Goal: Task Accomplishment & Management: Complete application form

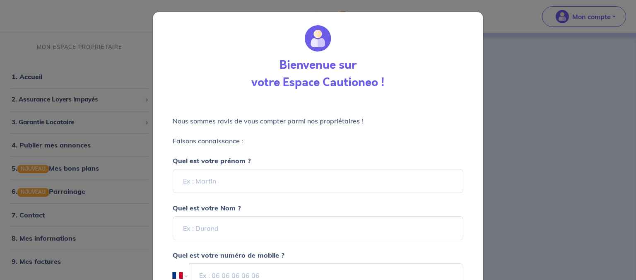
select select "FR"
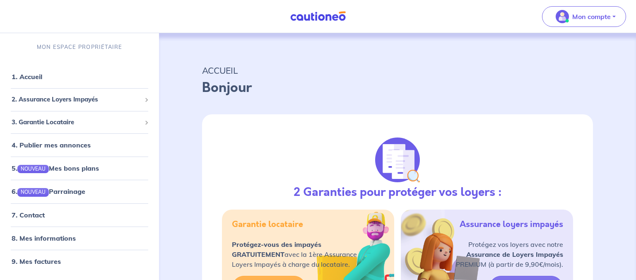
select select "FR"
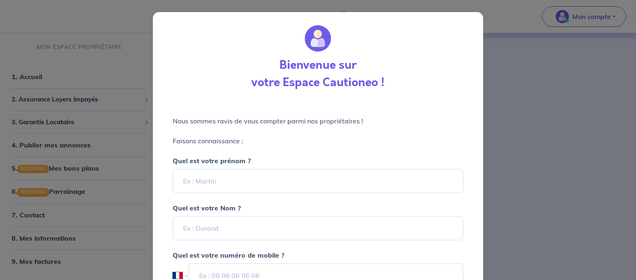
click at [615, 18] on div "Bienvenue sur votre Espace Cautioneo ! Nous sommes [PERSON_NAME] de vous compte…" at bounding box center [318, 140] width 636 height 280
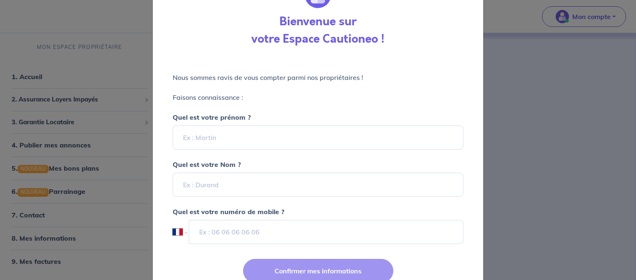
scroll to position [32, 0]
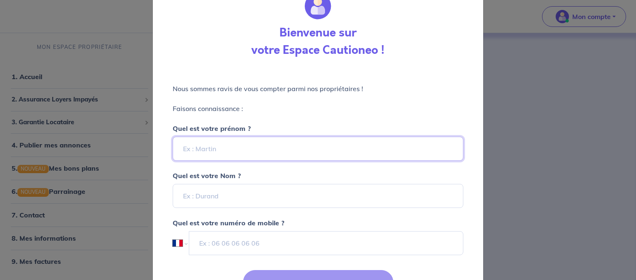
click at [219, 147] on input "Quel est votre prénom ?" at bounding box center [318, 149] width 291 height 24
type input "[PERSON_NAME]"
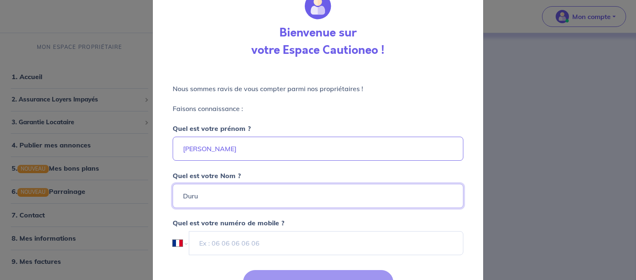
type input "Duru"
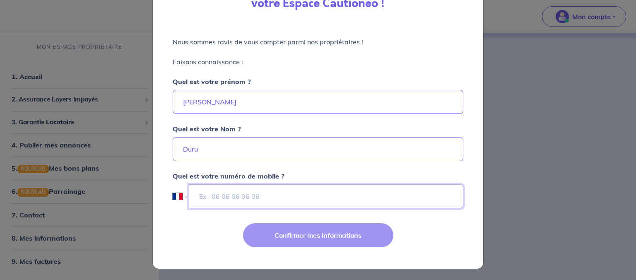
click at [317, 193] on input "tel" at bounding box center [326, 196] width 274 height 24
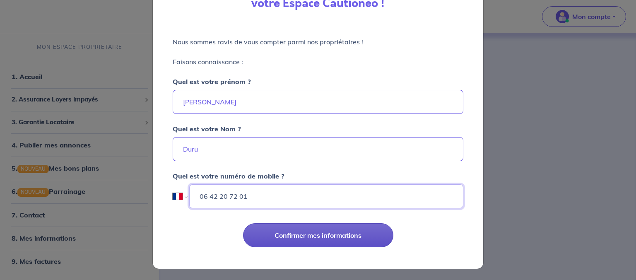
type input "06 42 20 72 01"
click at [302, 236] on button "Confirmer mes informations" at bounding box center [318, 235] width 150 height 24
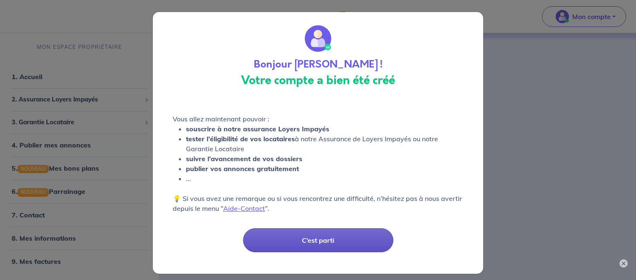
click at [336, 236] on button "C’est parti" at bounding box center [318, 240] width 150 height 24
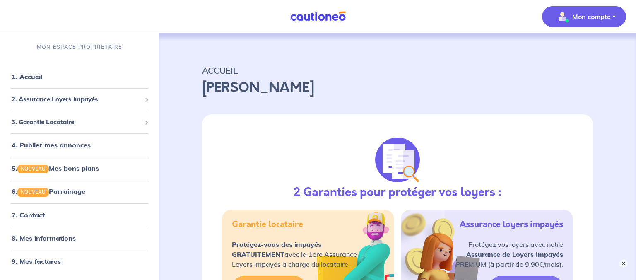
click at [602, 24] on button "Mon compte" at bounding box center [584, 16] width 84 height 21
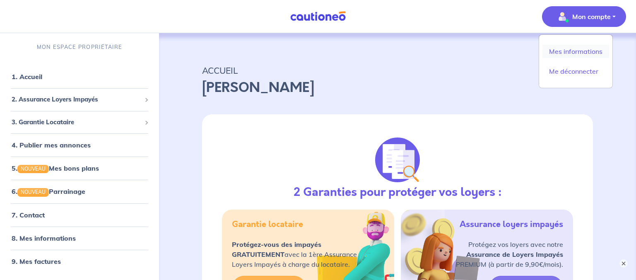
click at [580, 51] on link "Mes informations" at bounding box center [575, 51] width 67 height 13
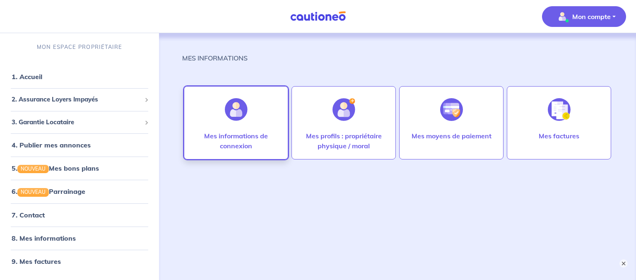
click at [248, 131] on p "Mes informations de connexion" at bounding box center [236, 141] width 87 height 20
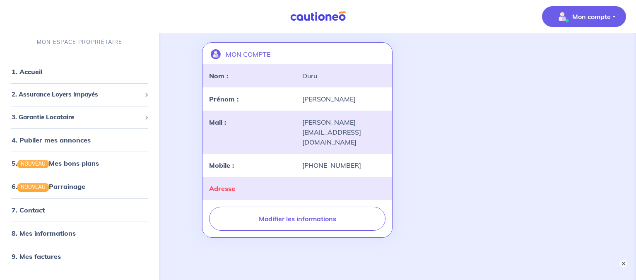
scroll to position [70, 0]
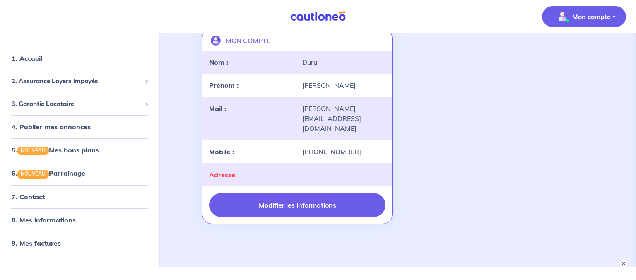
click at [309, 193] on button "Modifier les informations" at bounding box center [297, 205] width 176 height 24
select select "FR"
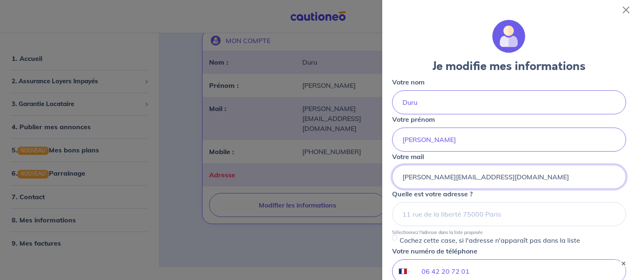
click at [418, 178] on input "[PERSON_NAME][EMAIL_ADDRESS][DOMAIN_NAME]" at bounding box center [509, 177] width 234 height 24
type input "[EMAIL_ADDRESS][DOMAIN_NAME]"
click at [435, 208] on input at bounding box center [509, 214] width 234 height 24
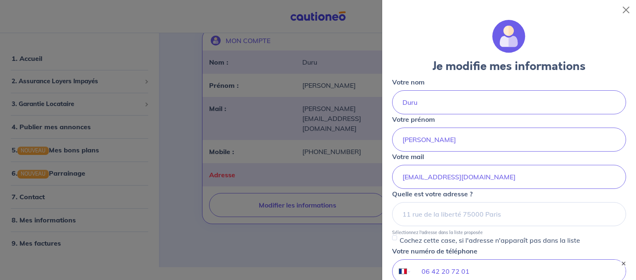
drag, startPoint x: 634, startPoint y: 124, endPoint x: 636, endPoint y: 188, distance: 64.2
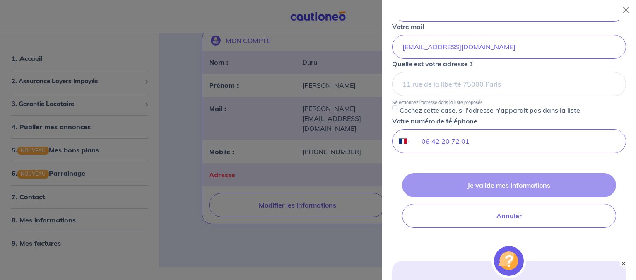
scroll to position [132, 0]
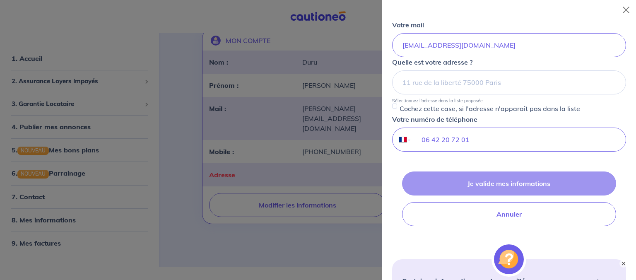
click at [510, 181] on div "Je valide mes informations Annuler" at bounding box center [509, 198] width 234 height 55
click at [503, 184] on div "Je valide mes informations Annuler" at bounding box center [509, 198] width 234 height 55
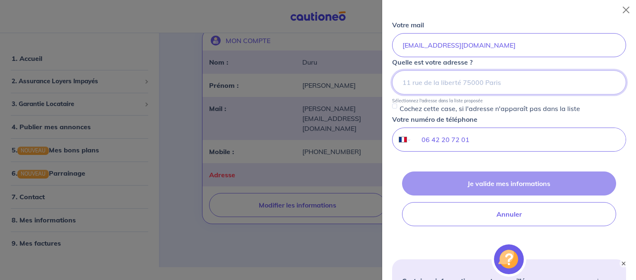
click at [477, 74] on input at bounding box center [509, 82] width 234 height 24
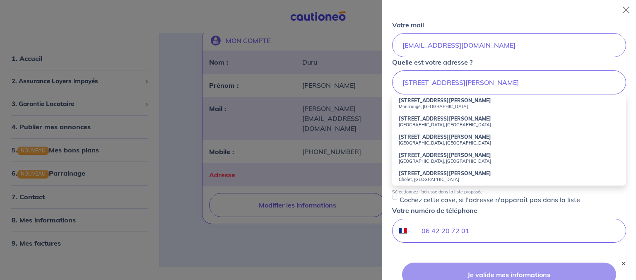
click at [424, 105] on small "Montrouge, [GEOGRAPHIC_DATA]" at bounding box center [509, 107] width 221 height 6
type input "29 Avenue Léon Gambetta, Montrouge, France"
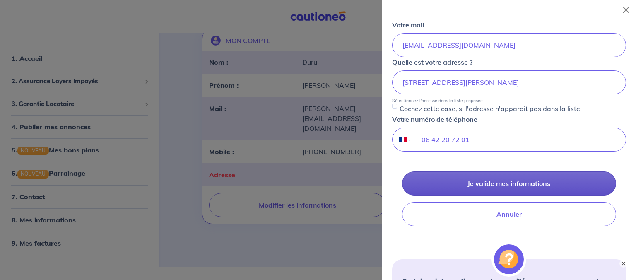
click at [515, 184] on button "Je valide mes informations" at bounding box center [509, 183] width 214 height 24
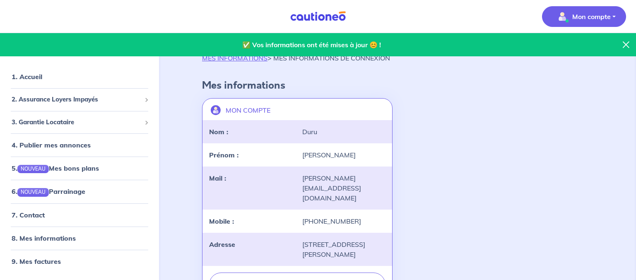
click at [625, 46] on icon at bounding box center [626, 44] width 7 height 7
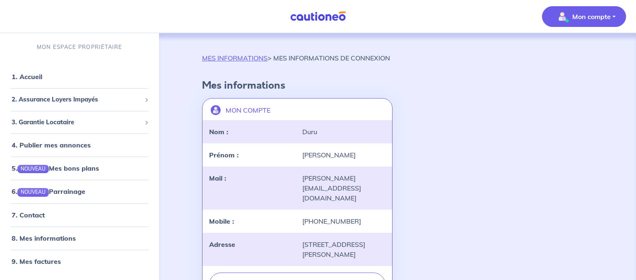
click at [342, 181] on div "[PERSON_NAME][EMAIL_ADDRESS][DOMAIN_NAME]" at bounding box center [343, 188] width 93 height 30
click at [296, 276] on button "Modifier les informations" at bounding box center [297, 284] width 176 height 24
select select "FR"
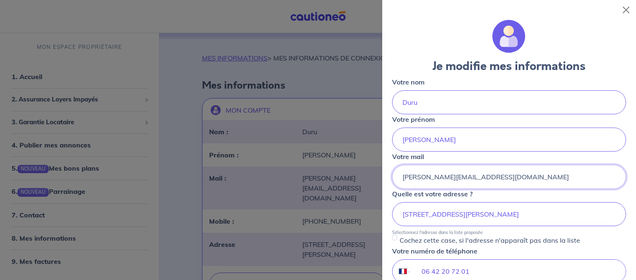
click at [436, 175] on input "[PERSON_NAME][EMAIL_ADDRESS][DOMAIN_NAME]" at bounding box center [509, 177] width 234 height 24
type input "location.duru@gmail.com"
drag, startPoint x: 635, startPoint y: 97, endPoint x: 624, endPoint y: 185, distance: 88.8
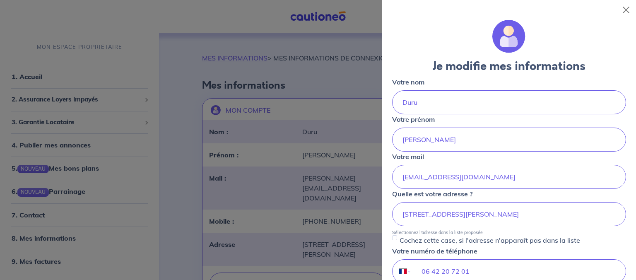
scroll to position [179, 0]
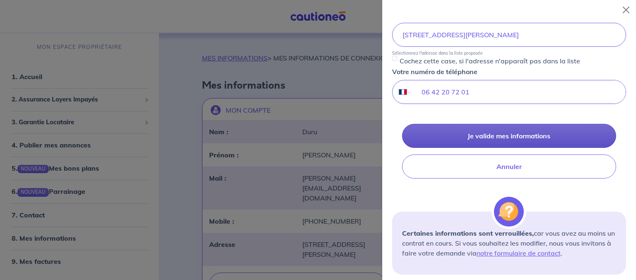
click at [534, 142] on button "Je valide mes informations" at bounding box center [509, 136] width 214 height 24
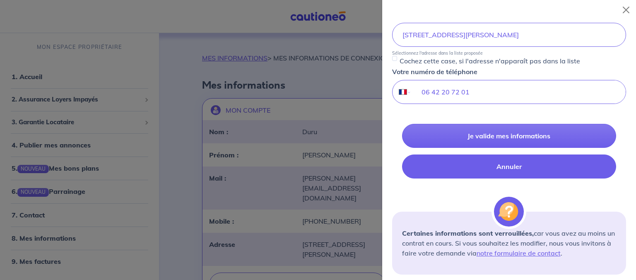
scroll to position [0, 0]
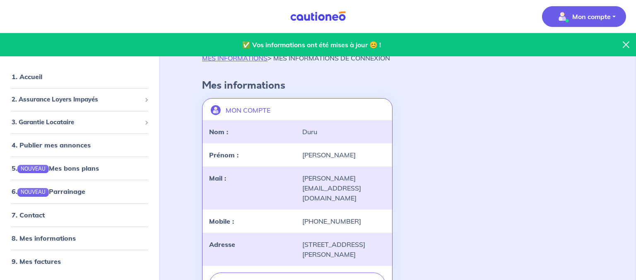
click at [614, 19] on button "Mon compte" at bounding box center [584, 16] width 84 height 21
click at [572, 73] on link "Me déconnecter" at bounding box center [575, 71] width 67 height 13
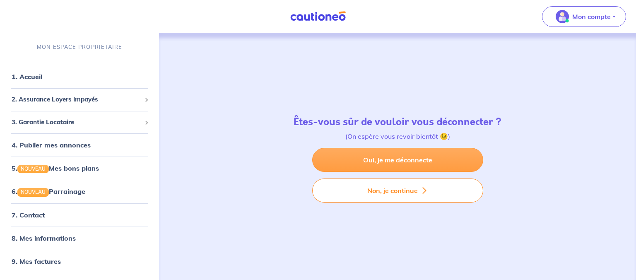
click at [426, 153] on link "Oui, je me déconnecte" at bounding box center [397, 160] width 171 height 24
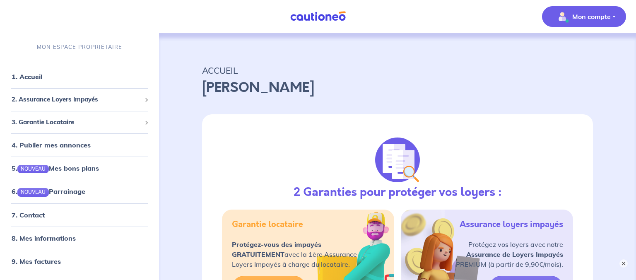
click at [612, 15] on button "Mon compte" at bounding box center [584, 16] width 84 height 21
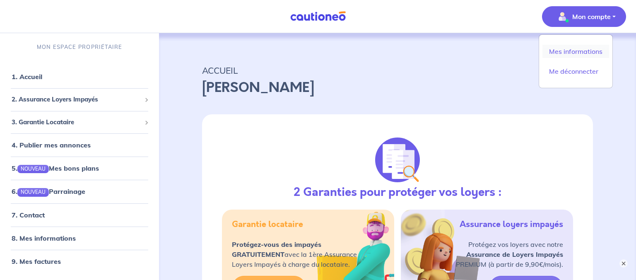
click at [570, 53] on link "Mes informations" at bounding box center [575, 51] width 67 height 13
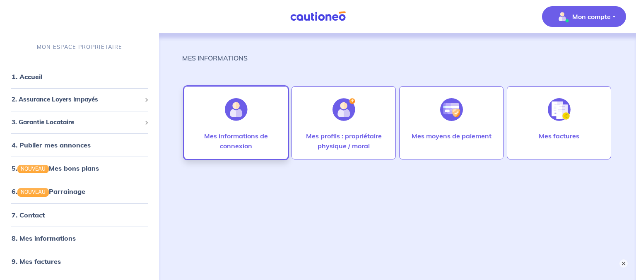
click at [251, 149] on p "Mes informations de connexion" at bounding box center [236, 141] width 87 height 20
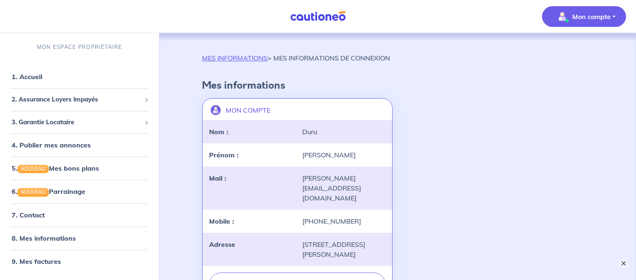
click at [623, 264] on button "×" at bounding box center [624, 263] width 10 height 10
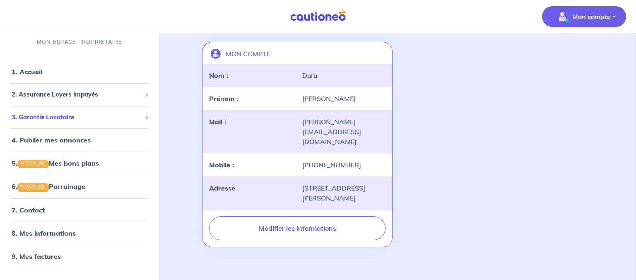
click at [104, 119] on span "3. Garantie Locataire" at bounding box center [77, 117] width 130 height 10
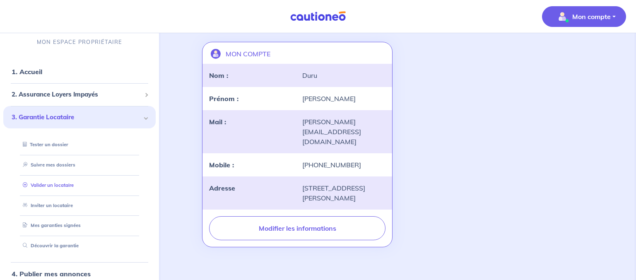
click at [70, 184] on link "Valider un locataire" at bounding box center [46, 185] width 54 height 6
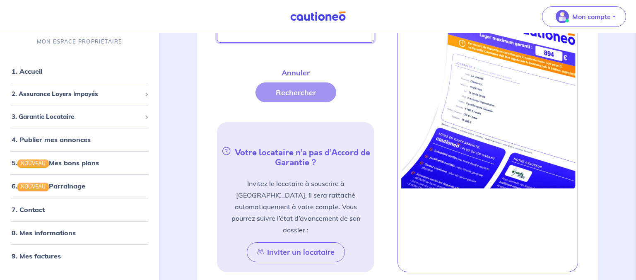
scroll to position [361, 0]
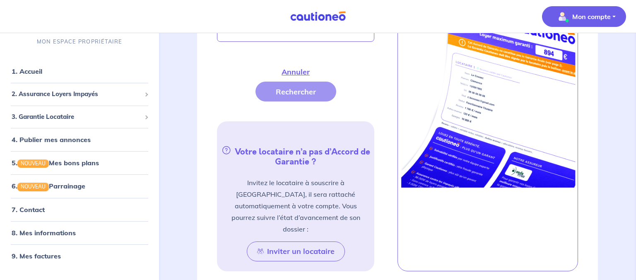
click at [611, 18] on button "Mon compte" at bounding box center [584, 16] width 84 height 21
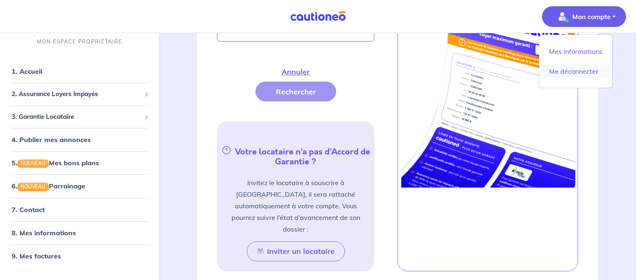
click at [566, 71] on link "Me déconnecter" at bounding box center [575, 71] width 67 height 13
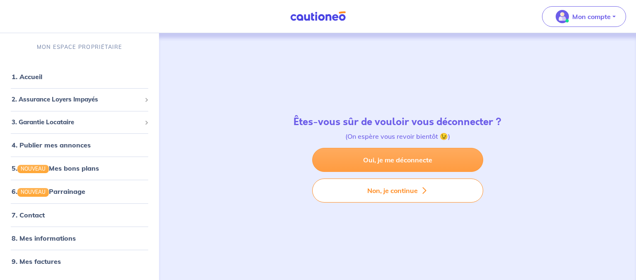
click at [410, 161] on link "Oui, je me déconnecte" at bounding box center [397, 160] width 171 height 24
click at [383, 163] on link "Oui, je me déconnecte" at bounding box center [397, 160] width 171 height 24
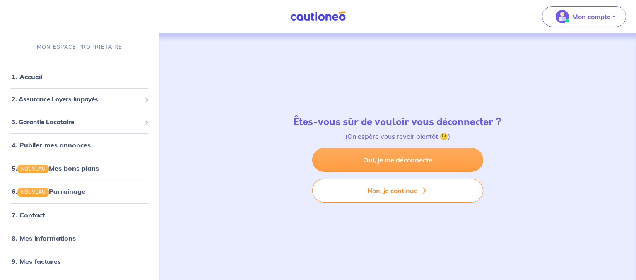
click at [361, 156] on link "Oui, je me déconnecte" at bounding box center [397, 160] width 171 height 24
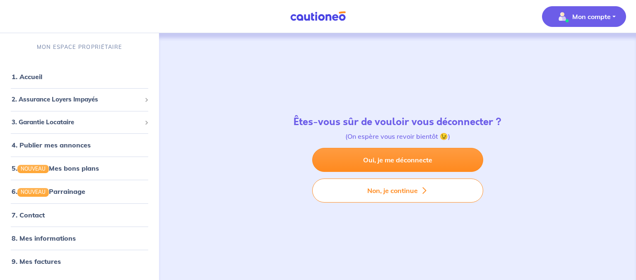
click at [615, 17] on button "Mon compte" at bounding box center [584, 16] width 84 height 21
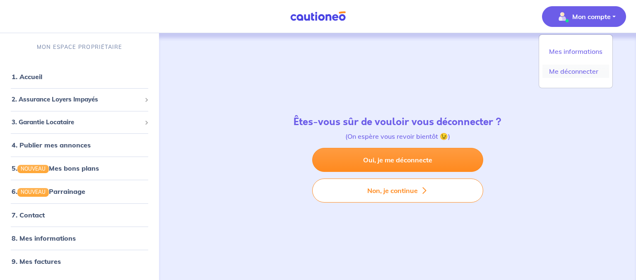
click at [560, 75] on link "Me déconnecter" at bounding box center [575, 71] width 67 height 13
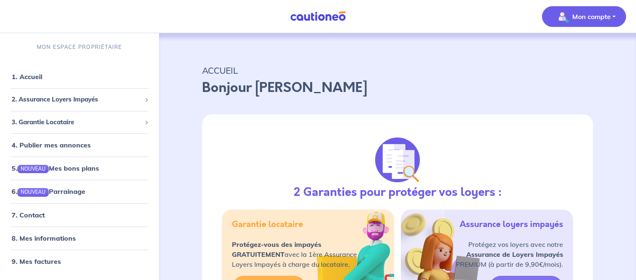
click at [607, 16] on p "Mon compte" at bounding box center [591, 17] width 39 height 10
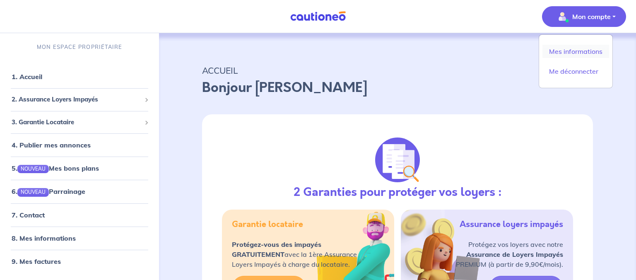
click at [569, 53] on link "Mes informations" at bounding box center [575, 51] width 67 height 13
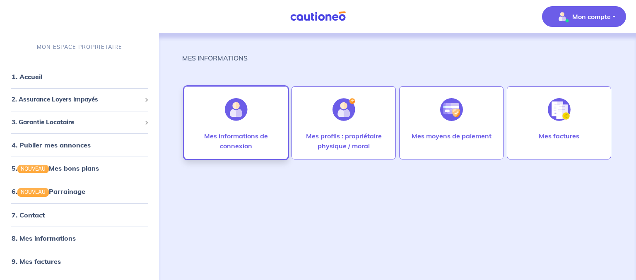
click at [248, 141] on p "Mes informations de connexion" at bounding box center [236, 141] width 87 height 20
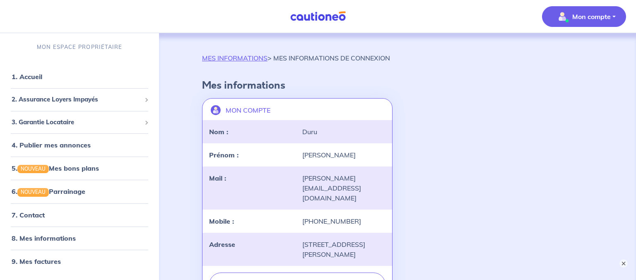
click at [605, 15] on p "Mon compte" at bounding box center [591, 17] width 39 height 10
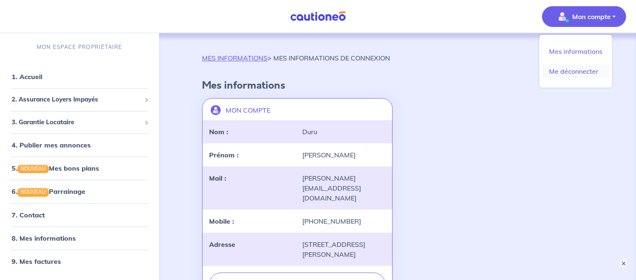
click at [562, 72] on link "Me déconnecter" at bounding box center [575, 71] width 67 height 13
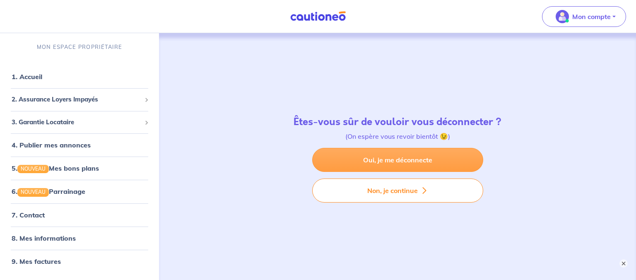
click at [387, 163] on link "Oui, je me déconnecte" at bounding box center [397, 160] width 171 height 24
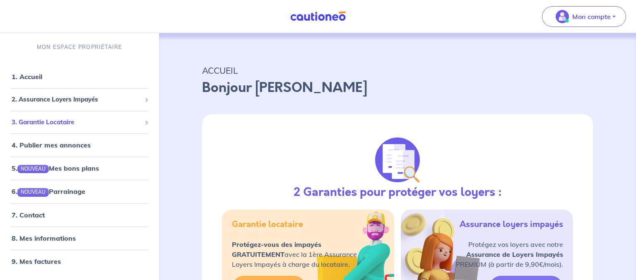
click at [77, 118] on span "3. Garantie Locataire" at bounding box center [77, 123] width 130 height 10
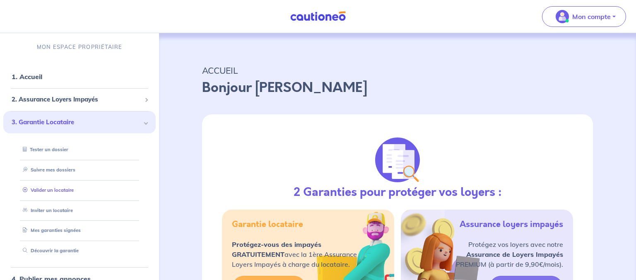
click at [55, 193] on link "Valider un locataire" at bounding box center [46, 190] width 54 height 6
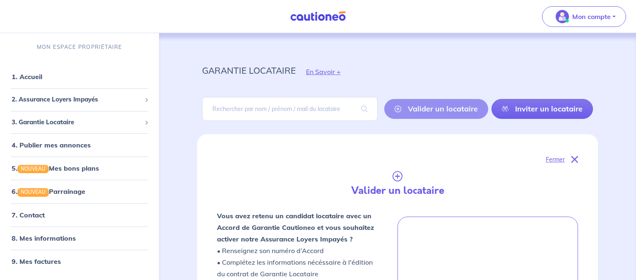
scroll to position [250, 0]
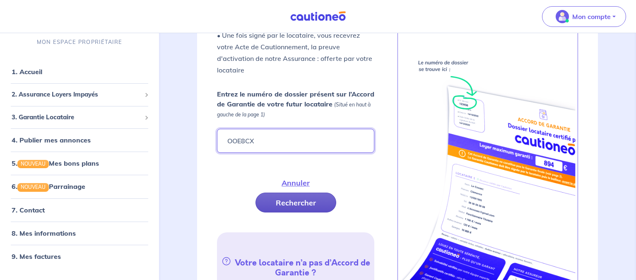
type input "OOE8CX"
click at [302, 205] on button "Rechercher" at bounding box center [295, 203] width 81 height 20
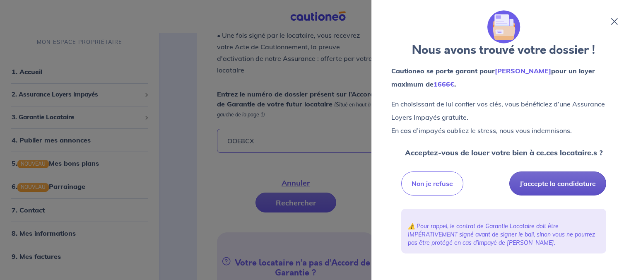
click at [559, 181] on button "J’accepte la candidature" at bounding box center [557, 183] width 97 height 24
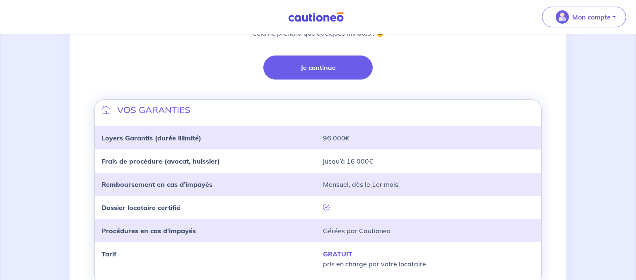
scroll to position [218, 0]
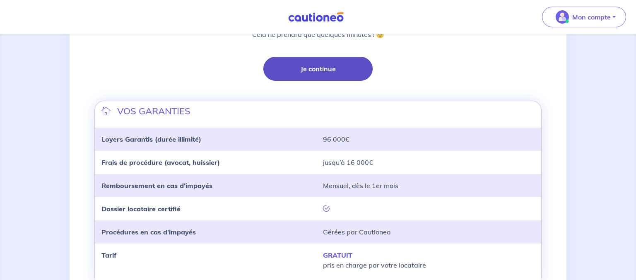
click at [317, 67] on button "Je continue" at bounding box center [317, 69] width 109 height 24
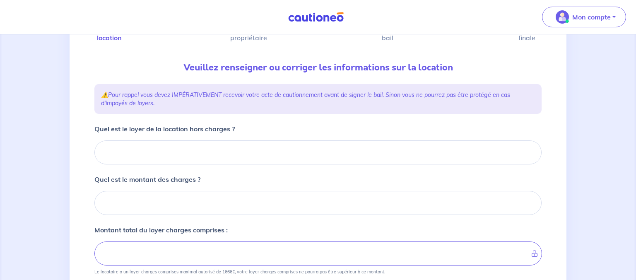
scroll to position [70, 0]
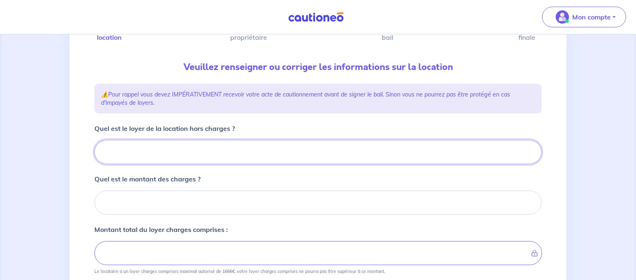
click at [256, 152] on input "Quel est le loyer de la location hors charges ?" at bounding box center [317, 152] width 447 height 24
type input "132"
type input "1320"
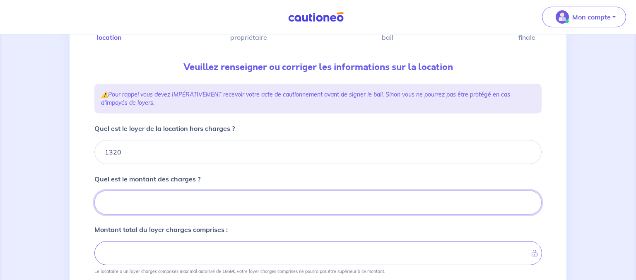
click at [149, 200] on input "Quel est le montant des charges ?" at bounding box center [317, 202] width 447 height 24
type input "115"
type input "1435"
type input "115"
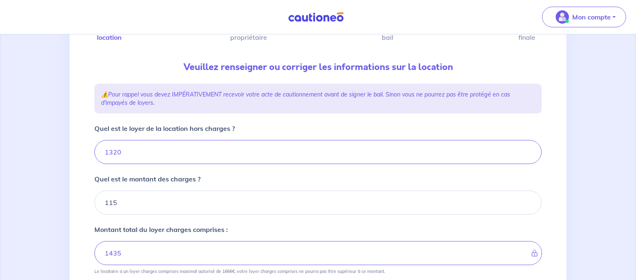
click at [607, 149] on div "1 2 3 4 Informations location Informations propriétaire Informations bail Valid…" at bounding box center [318, 229] width 636 height 530
drag, startPoint x: 631, startPoint y: 133, endPoint x: 636, endPoint y: 174, distance: 41.7
click at [636, 174] on html "Mon compte Me déconnecter 1 2 3 4 Informations location Informations propriétai…" at bounding box center [318, 212] width 636 height 564
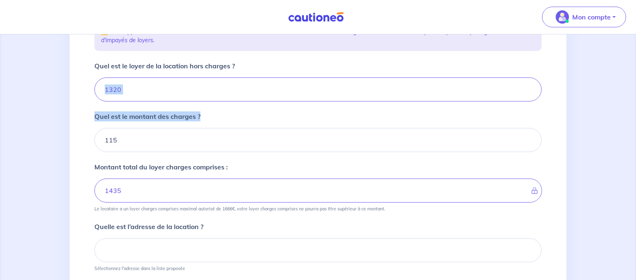
scroll to position [195, 0]
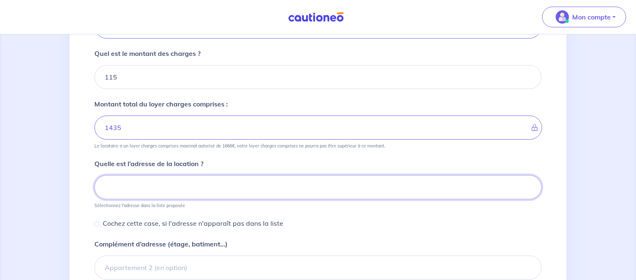
click at [248, 182] on input at bounding box center [317, 187] width 447 height 24
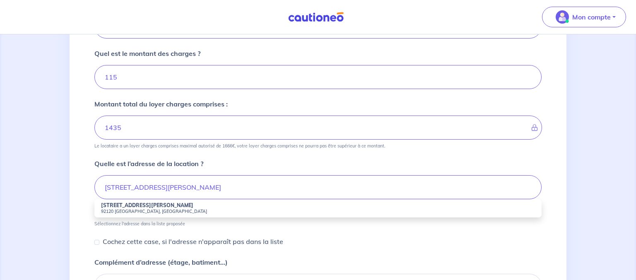
click at [137, 205] on strong "[STREET_ADDRESS][PERSON_NAME]" at bounding box center [147, 205] width 92 height 6
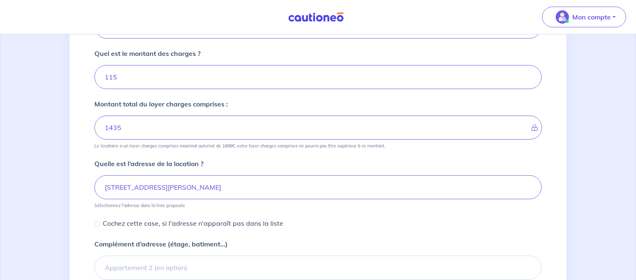
type input "[STREET_ADDRESS][PERSON_NAME]"
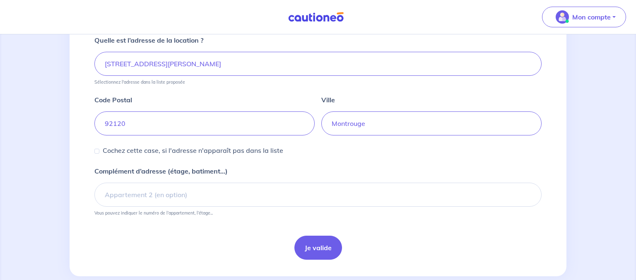
scroll to position [333, 0]
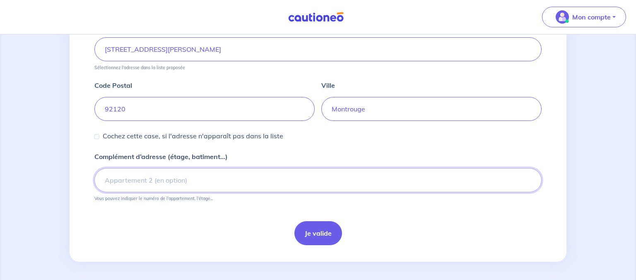
click at [154, 180] on input "Complément d’adresse (étage, batiment...)" at bounding box center [317, 180] width 447 height 24
type input "Appartement 201"
click at [320, 233] on button "Je valide" at bounding box center [318, 233] width 48 height 24
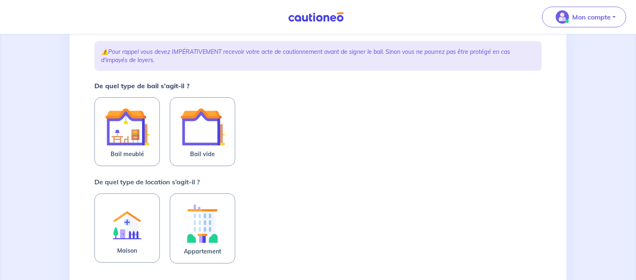
scroll to position [116, 0]
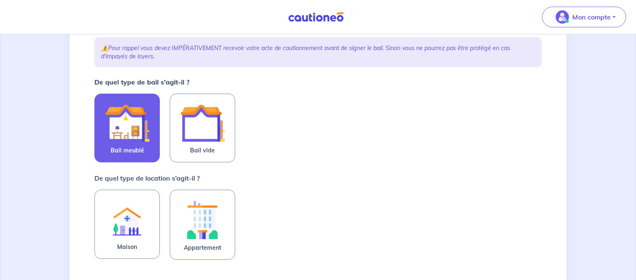
click at [117, 138] on img at bounding box center [127, 123] width 45 height 45
click at [0, 0] on input "Bail meublé" at bounding box center [0, 0] width 0 height 0
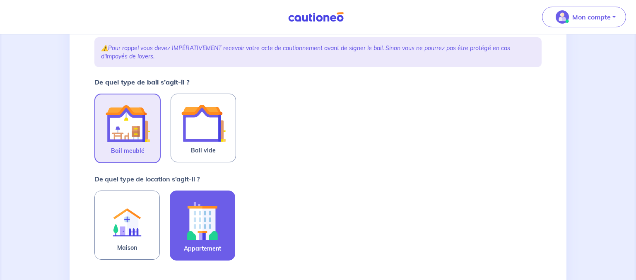
click at [222, 203] on img at bounding box center [202, 220] width 45 height 46
click at [0, 0] on input "Appartement" at bounding box center [0, 0] width 0 height 0
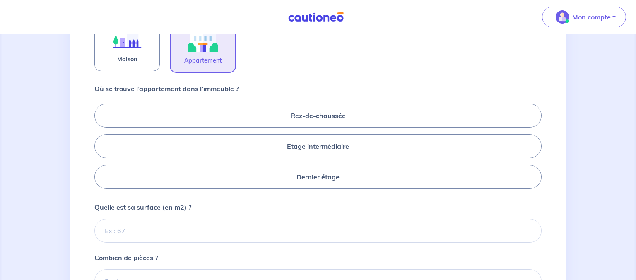
scroll to position [313, 0]
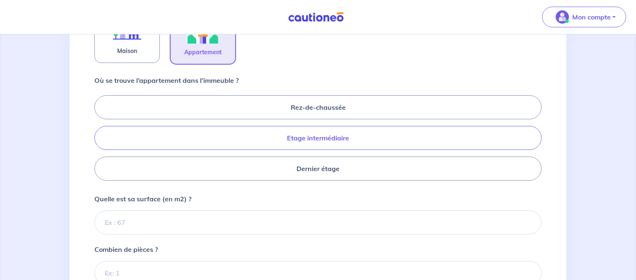
click at [371, 146] on label "Etage intermédiaire" at bounding box center [317, 138] width 447 height 24
click at [100, 140] on input "Etage intermédiaire" at bounding box center [96, 137] width 5 height 5
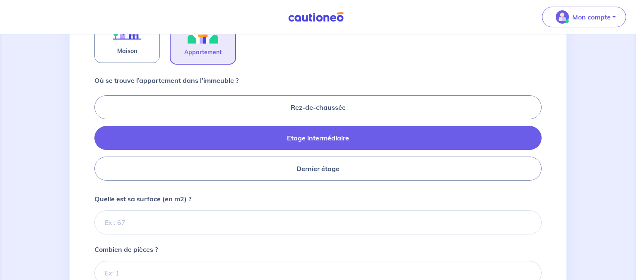
radio input "true"
click at [372, 145] on label "Etage intermédiaire" at bounding box center [317, 138] width 447 height 24
click at [100, 140] on input "Etage intermédiaire" at bounding box center [96, 137] width 5 height 5
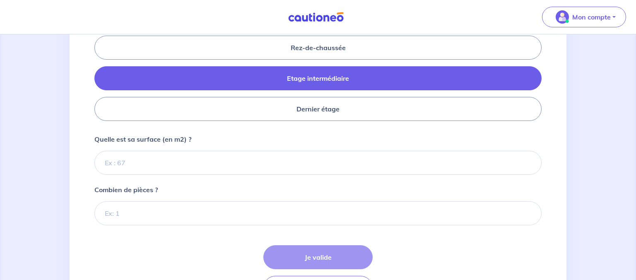
scroll to position [374, 0]
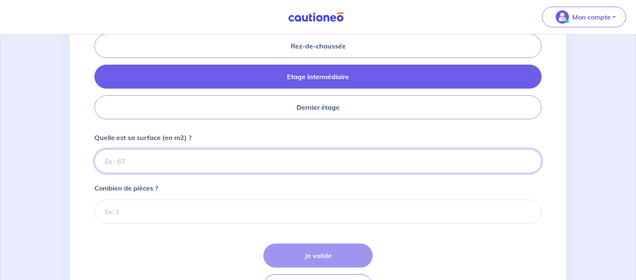
click at [298, 163] on input "Quelle est sa surface (en m2) ?" at bounding box center [317, 161] width 447 height 24
type input "45"
type input "45.8"
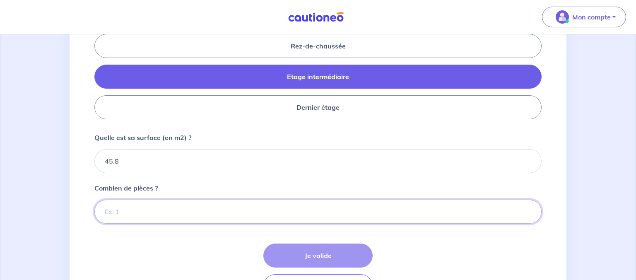
click at [148, 214] on input "Combien de pièces ?" at bounding box center [317, 212] width 447 height 24
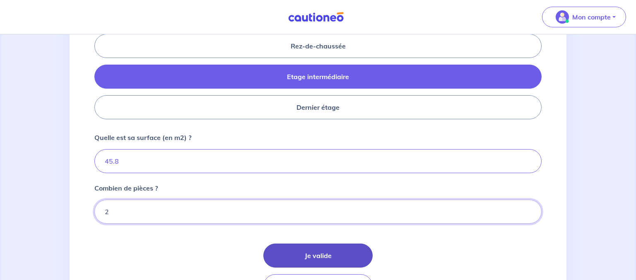
type input "2"
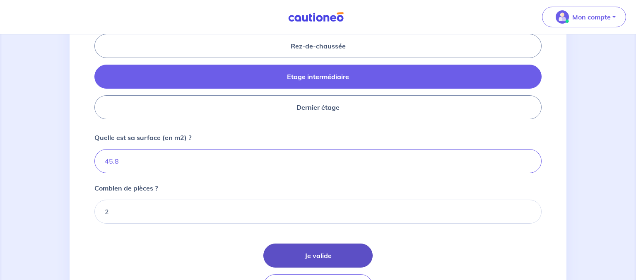
click at [324, 254] on button "Je valide" at bounding box center [317, 255] width 109 height 24
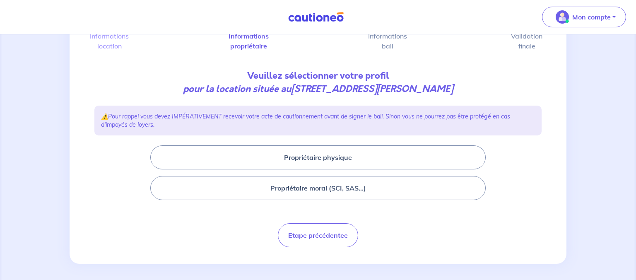
scroll to position [64, 0]
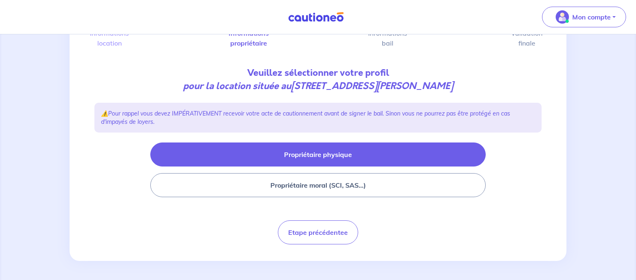
click at [341, 155] on button "Propriétaire physique" at bounding box center [317, 154] width 335 height 24
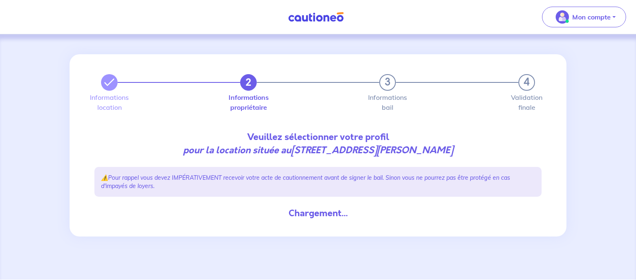
scroll to position [0, 0]
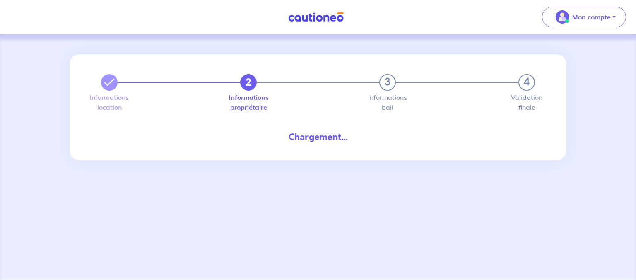
select select "FR"
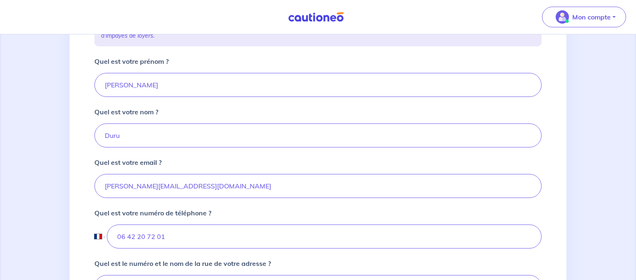
scroll to position [169, 0]
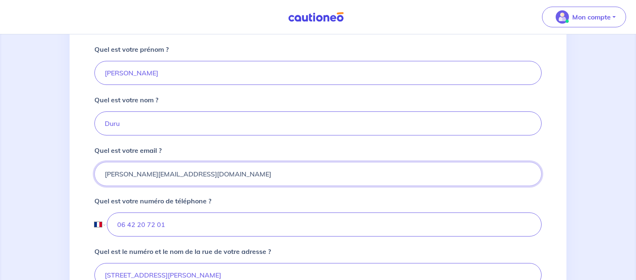
click at [133, 181] on input "[PERSON_NAME][EMAIL_ADDRESS][DOMAIN_NAME]" at bounding box center [317, 174] width 447 height 24
type input "m"
type input "[EMAIL_ADDRESS][DOMAIN_NAME]"
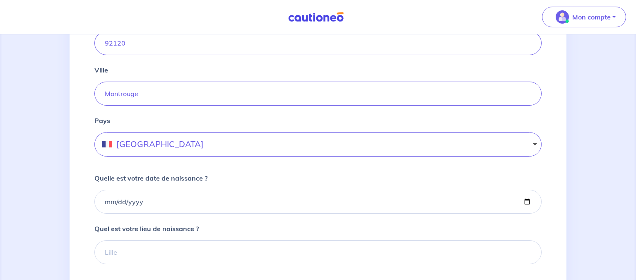
scroll to position [455, 0]
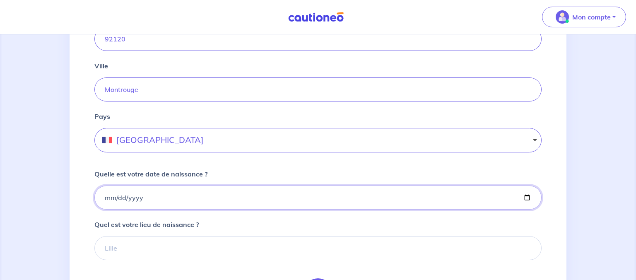
click at [306, 197] on input "Quelle est votre date de naissance ?" at bounding box center [317, 197] width 447 height 24
type input "[DATE]"
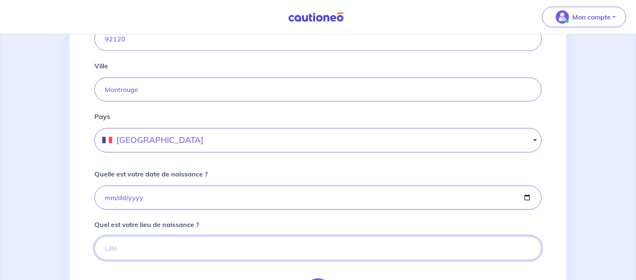
click at [230, 240] on input "Quel est votre lieu de naissance ?" at bounding box center [317, 248] width 447 height 24
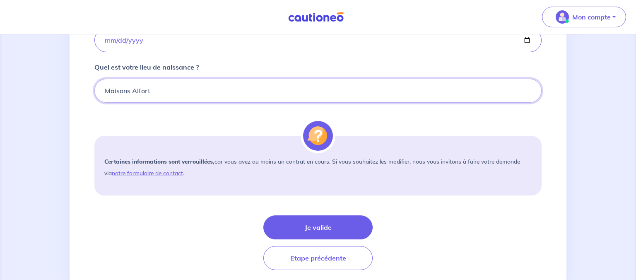
scroll to position [637, 0]
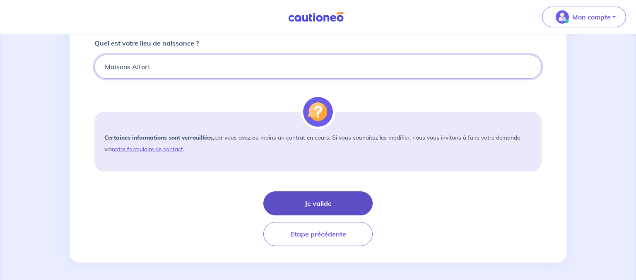
type input "Maisons Alfort"
click at [323, 198] on button "Je valide" at bounding box center [317, 203] width 109 height 24
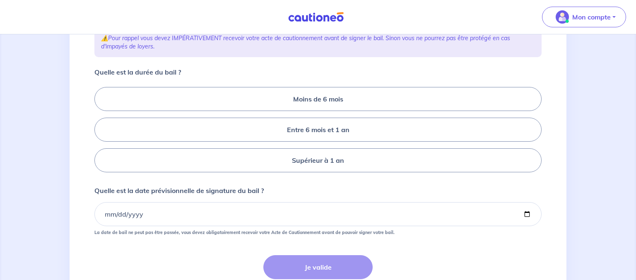
scroll to position [146, 0]
click at [348, 142] on label "Entre 6 mois et 1 an" at bounding box center [317, 130] width 447 height 24
click at [100, 133] on input "Entre 6 mois et 1 an" at bounding box center [96, 130] width 5 height 5
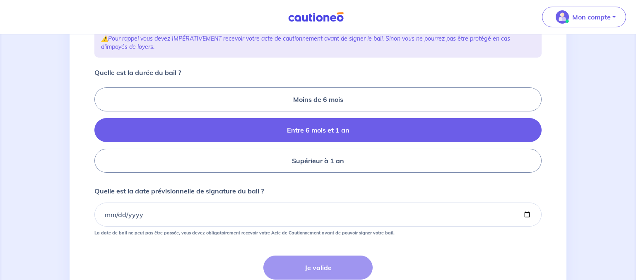
radio input "true"
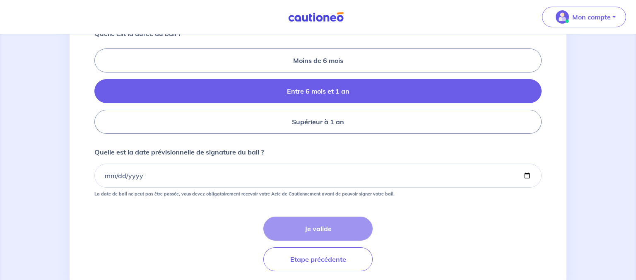
scroll to position [185, 0]
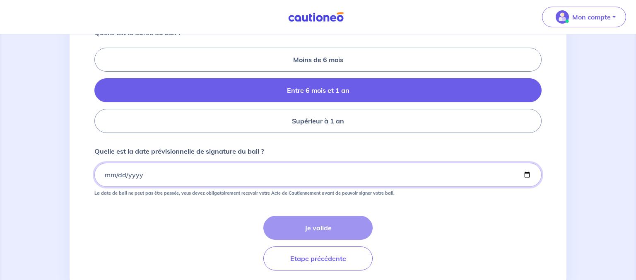
click at [113, 185] on input "Quelle est la date prévisionnelle de signature du bail ?" at bounding box center [317, 175] width 447 height 24
click at [106, 185] on input "Quelle est la date prévisionnelle de signature du bail ?" at bounding box center [317, 175] width 447 height 24
drag, startPoint x: 106, startPoint y: 185, endPoint x: 104, endPoint y: 179, distance: 6.2
click at [104, 179] on input "Quelle est la date prévisionnelle de signature du bail ?" at bounding box center [317, 175] width 447 height 24
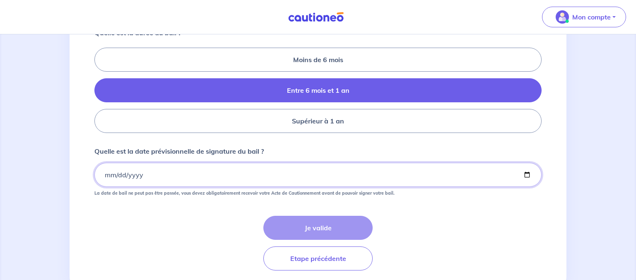
click at [104, 179] on input "Quelle est la date prévisionnelle de signature du bail ?" at bounding box center [317, 175] width 447 height 24
type input "[DATE]"
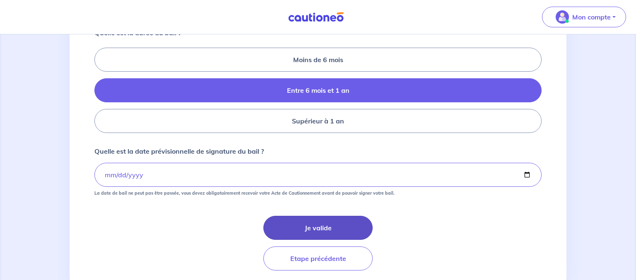
click at [317, 234] on button "Je valide" at bounding box center [317, 228] width 109 height 24
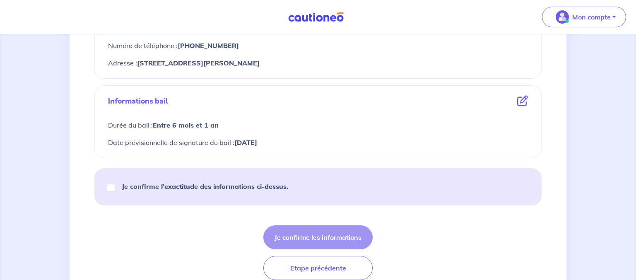
scroll to position [437, 0]
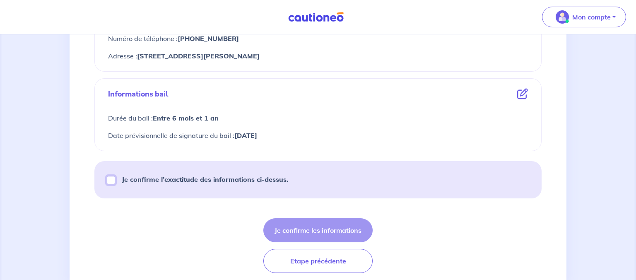
click at [111, 179] on input "Je confirme l’exactitude des informations ci-dessus." at bounding box center [111, 180] width 8 height 8
checkbox input "true"
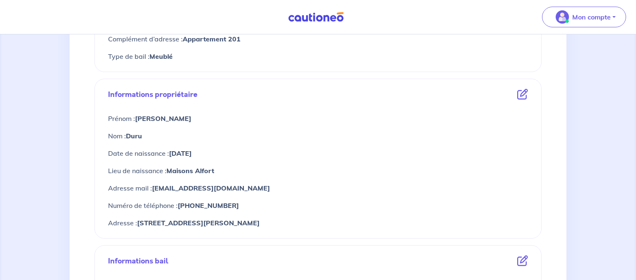
scroll to position [262, 0]
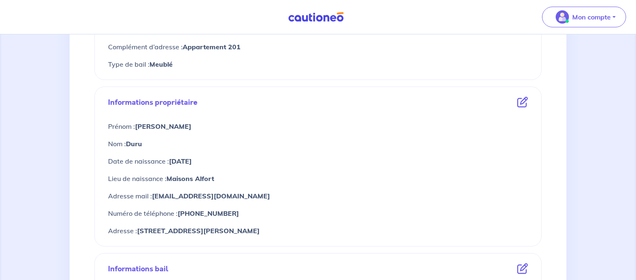
click at [522, 102] on icon at bounding box center [522, 102] width 11 height 11
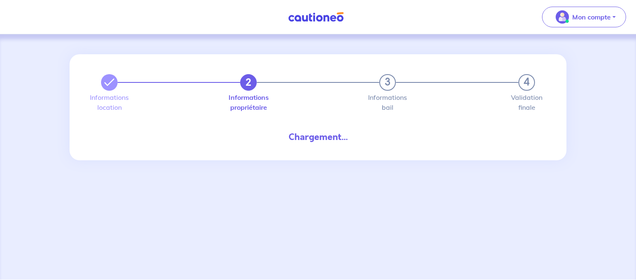
select select "FR"
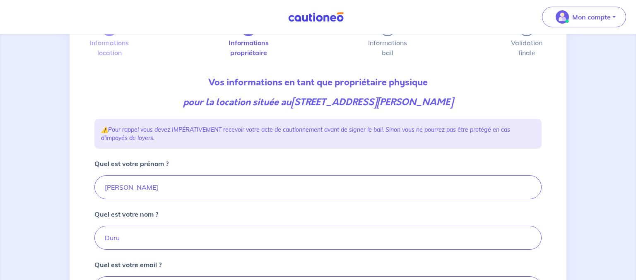
scroll to position [71, 0]
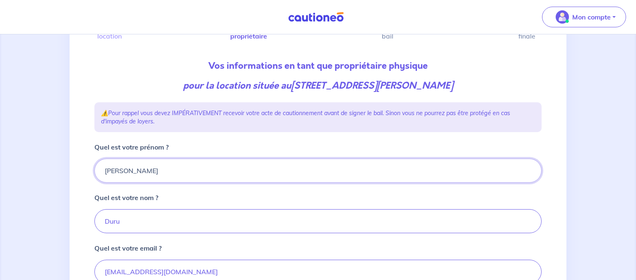
click at [157, 176] on input "[PERSON_NAME]" at bounding box center [317, 171] width 447 height 24
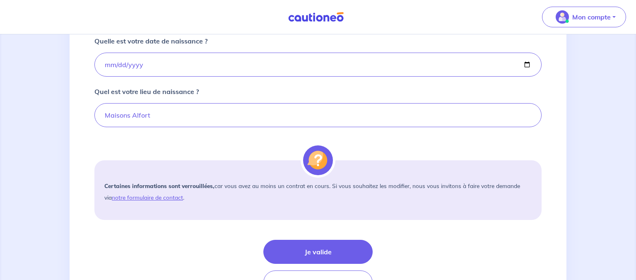
scroll to position [633, 0]
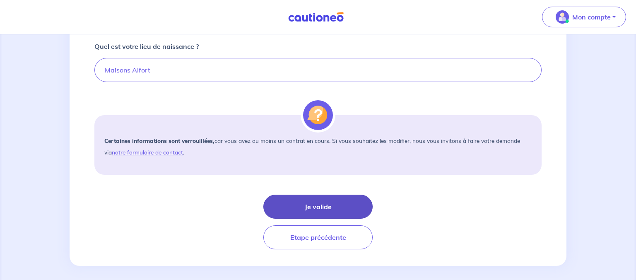
type input "[PERSON_NAME] et [PERSON_NAME]"
click at [332, 204] on button "Je valide" at bounding box center [317, 207] width 109 height 24
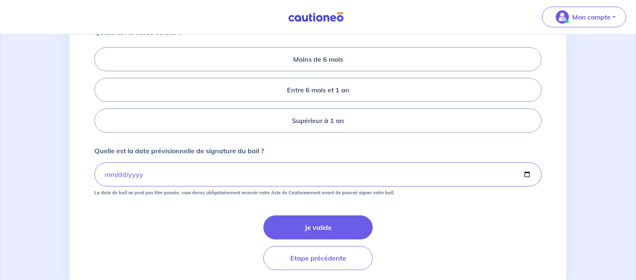
scroll to position [189, 0]
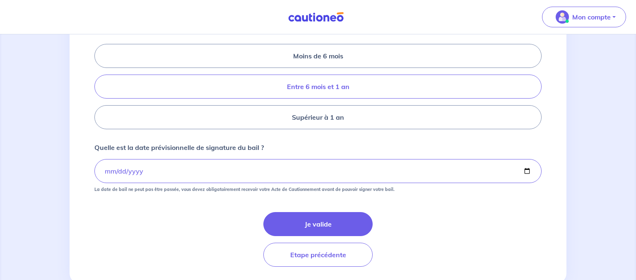
click at [390, 96] on label "Entre 6 mois et 1 an" at bounding box center [317, 87] width 447 height 24
click at [100, 89] on input "Entre 6 mois et 1 an" at bounding box center [96, 86] width 5 height 5
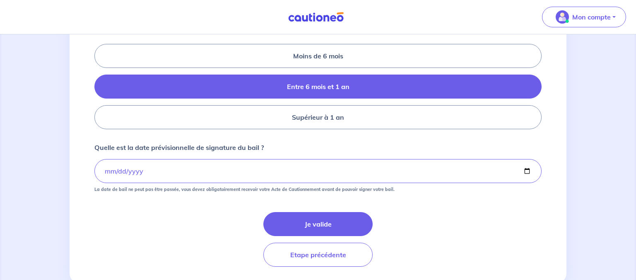
radio input "true"
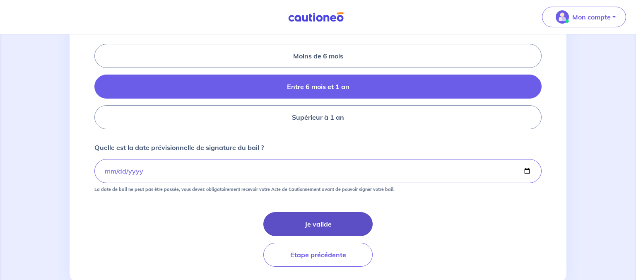
click at [310, 234] on button "Je valide" at bounding box center [317, 224] width 109 height 24
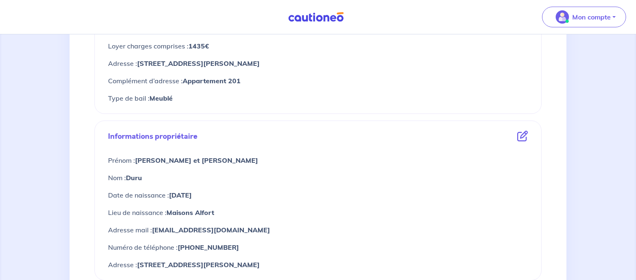
scroll to position [230, 0]
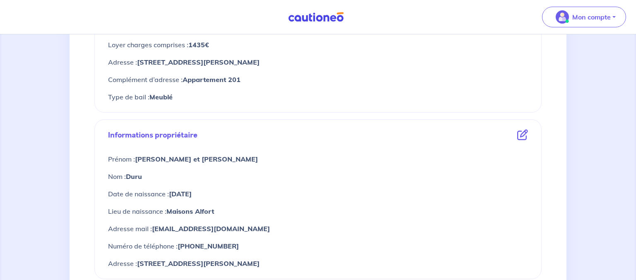
click at [524, 133] on icon at bounding box center [522, 135] width 11 height 11
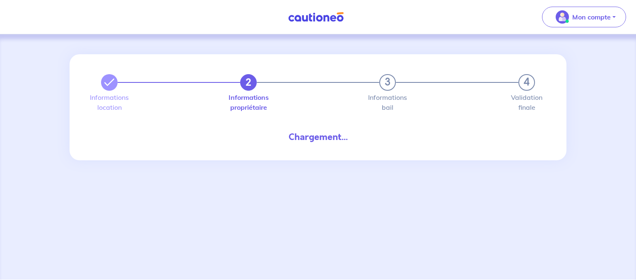
select select "FR"
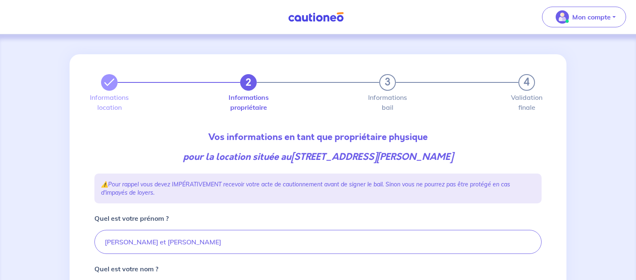
drag, startPoint x: 128, startPoint y: 243, endPoint x: 234, endPoint y: 233, distance: 106.0
click at [234, 233] on input "[PERSON_NAME] et [PERSON_NAME]" at bounding box center [317, 242] width 447 height 24
drag, startPoint x: 198, startPoint y: 239, endPoint x: 132, endPoint y: 243, distance: 66.8
click at [132, 243] on input "[PERSON_NAME] et [PERSON_NAME]" at bounding box center [317, 242] width 447 height 24
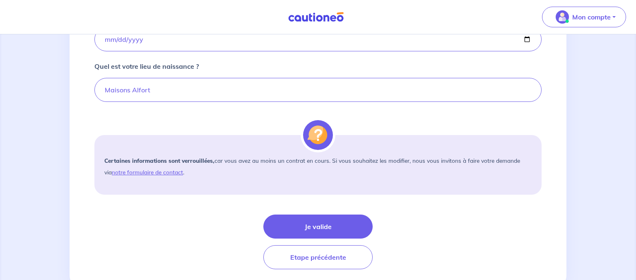
scroll to position [618, 0]
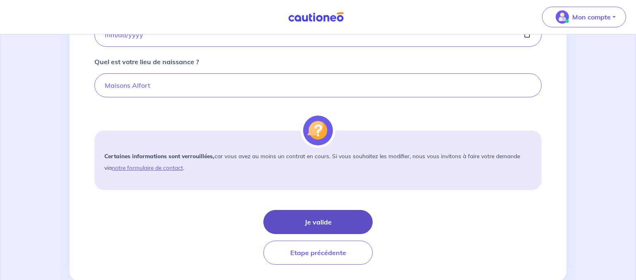
type input "[PERSON_NAME]"
click at [327, 213] on button "Je valide" at bounding box center [317, 222] width 109 height 24
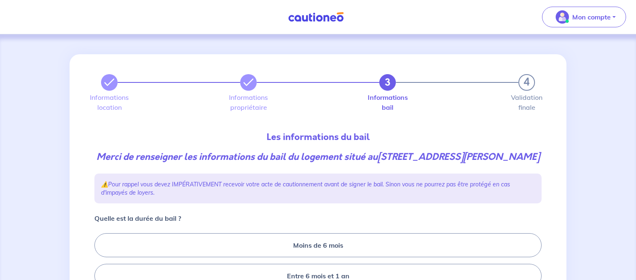
scroll to position [224, 0]
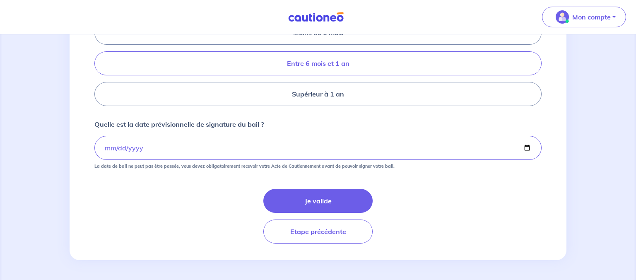
click at [365, 67] on label "Entre 6 mois et 1 an" at bounding box center [317, 63] width 447 height 24
click at [100, 66] on input "Entre 6 mois et 1 an" at bounding box center [96, 63] width 5 height 5
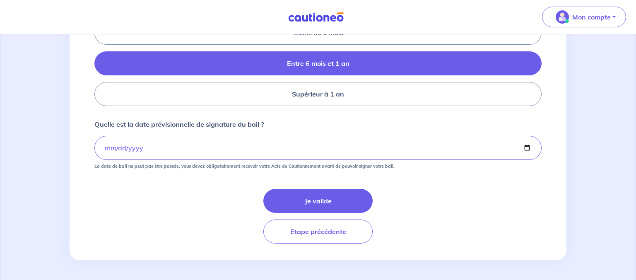
radio input "true"
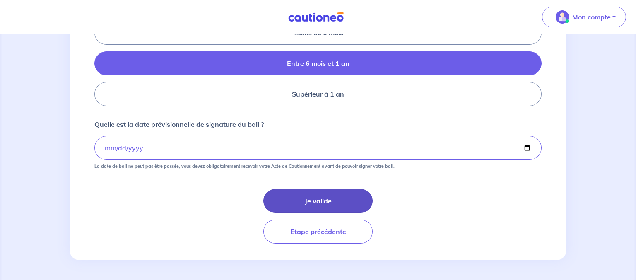
click at [319, 208] on button "Je valide" at bounding box center [317, 201] width 109 height 24
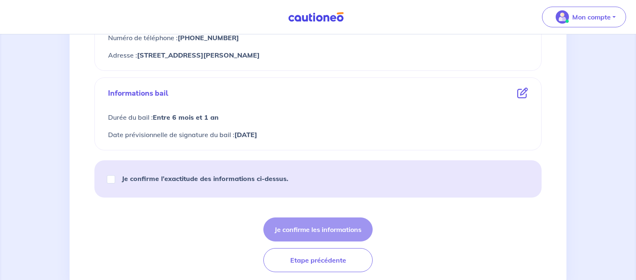
scroll to position [459, 0]
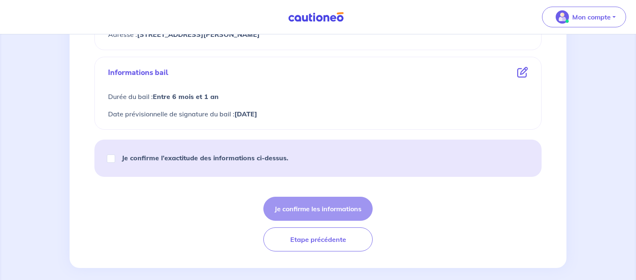
click at [105, 157] on div "Je confirme l’exactitude des informations ci-dessus." at bounding box center [201, 157] width 194 height 23
click at [108, 158] on input "Je confirme l’exactitude des informations ci-dessus." at bounding box center [111, 158] width 8 height 8
checkbox input "true"
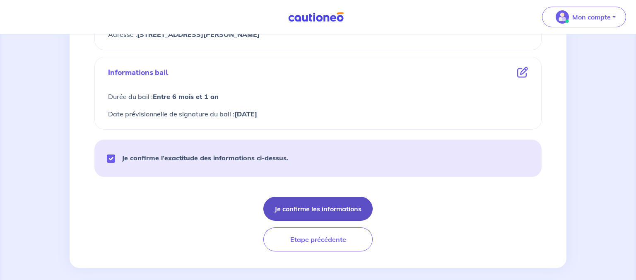
click at [313, 210] on button "Je confirme les informations" at bounding box center [317, 209] width 109 height 24
click at [321, 204] on button "Je confirme les informations" at bounding box center [317, 209] width 109 height 24
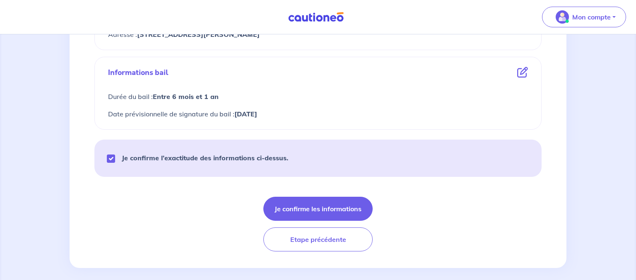
scroll to position [465, 0]
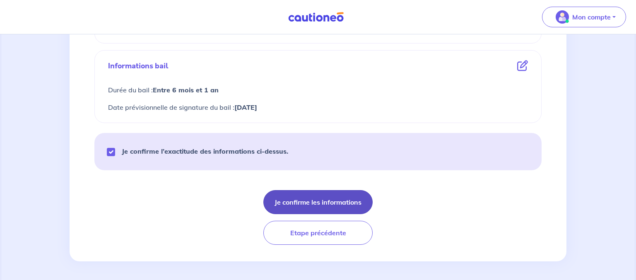
click at [328, 197] on button "Je confirme les informations" at bounding box center [317, 202] width 109 height 24
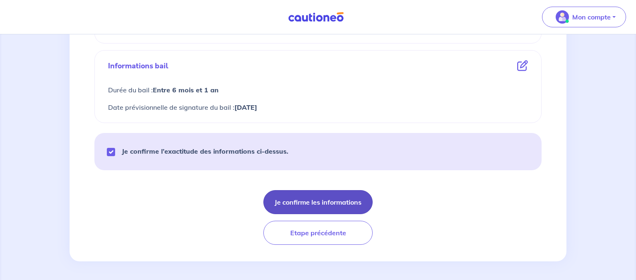
click at [328, 197] on button "Je confirme les informations" at bounding box center [317, 202] width 109 height 24
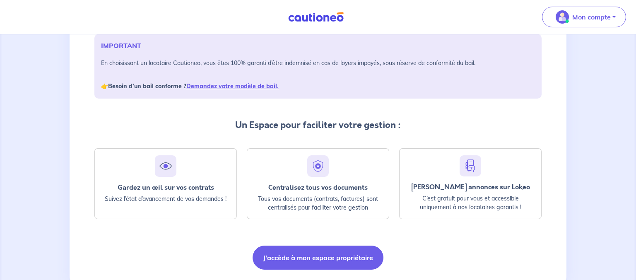
scroll to position [150, 0]
